Goal: Transaction & Acquisition: Purchase product/service

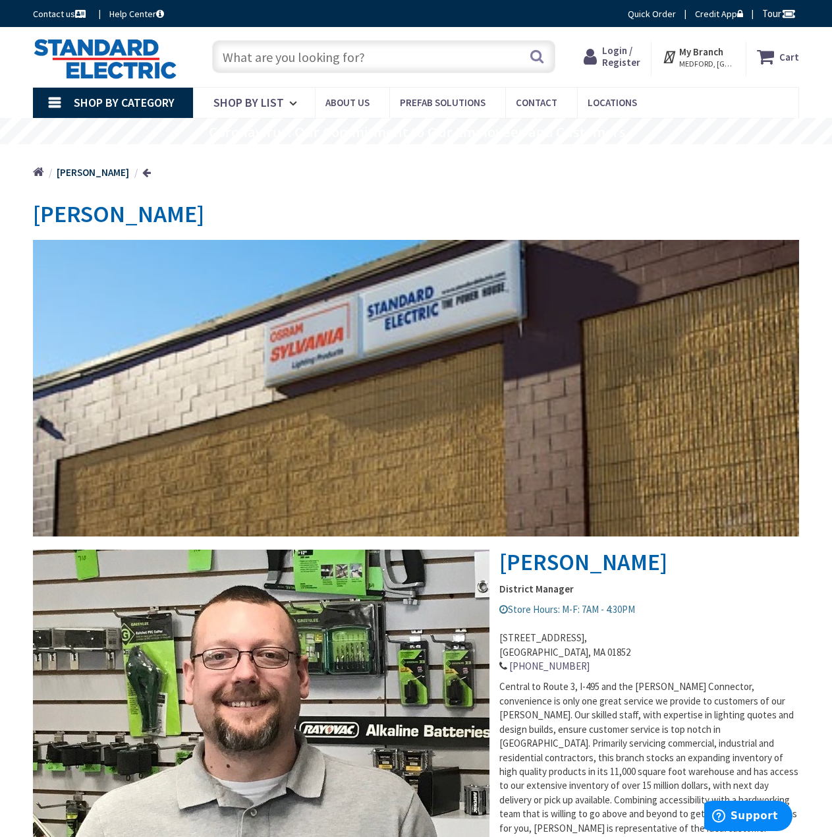
click at [336, 47] on input "text" at bounding box center [383, 56] width 343 height 33
paste input "BRN120DF"
type input "BRN120DF"
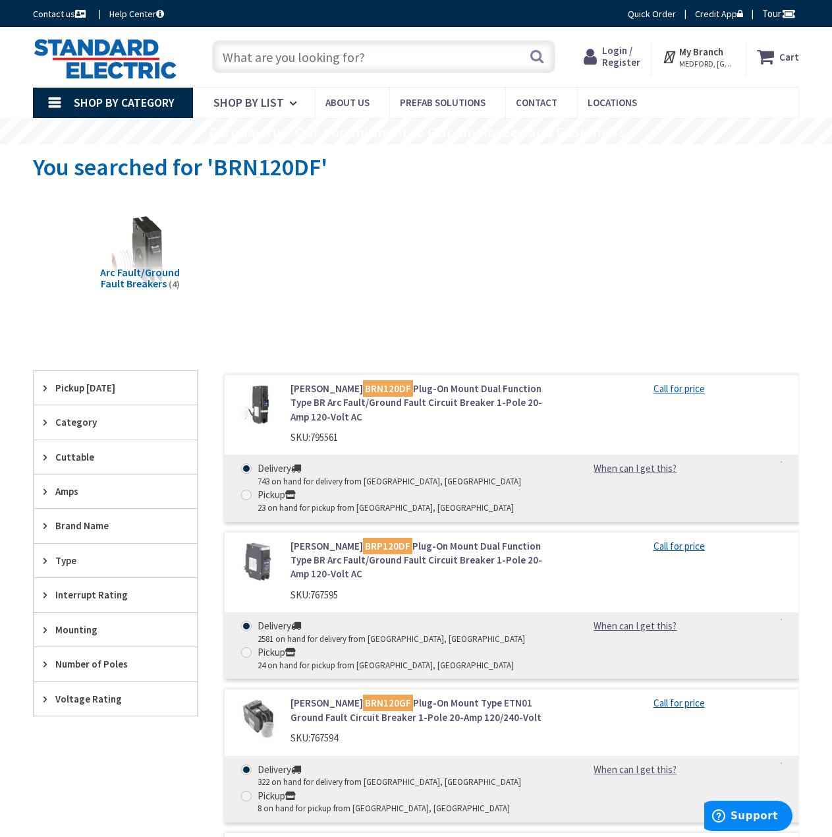
click at [683, 384] on link "Call for price" at bounding box center [679, 389] width 51 height 14
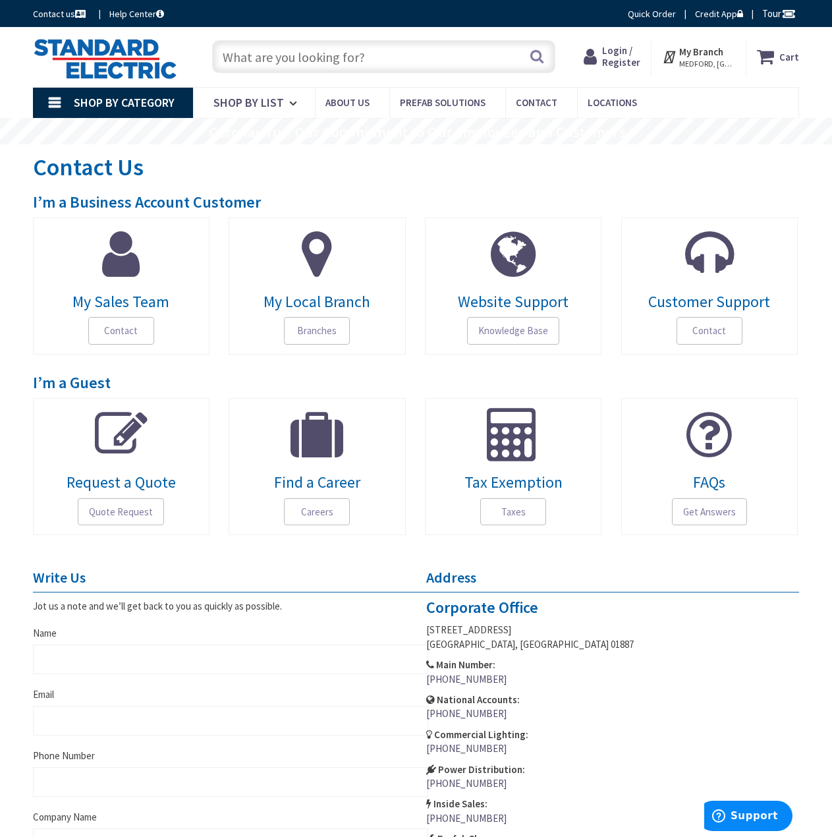
click at [620, 49] on span "Login / Register" at bounding box center [621, 56] width 38 height 24
click at [625, 50] on span "Login / Register" at bounding box center [621, 56] width 38 height 24
click at [627, 60] on span "Login / Register" at bounding box center [621, 56] width 38 height 24
